Goal: Information Seeking & Learning: Learn about a topic

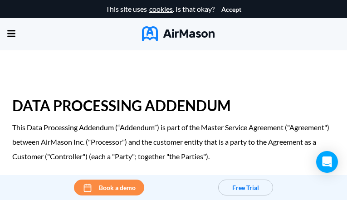
click at [173, 32] on img at bounding box center [178, 33] width 73 height 15
click at [173, 9] on div "This site uses cookies . Is that okay?" at bounding box center [160, 9] width 109 height 18
click at [161, 9] on link "cookies" at bounding box center [161, 9] width 24 height 8
